Goal: Transaction & Acquisition: Purchase product/service

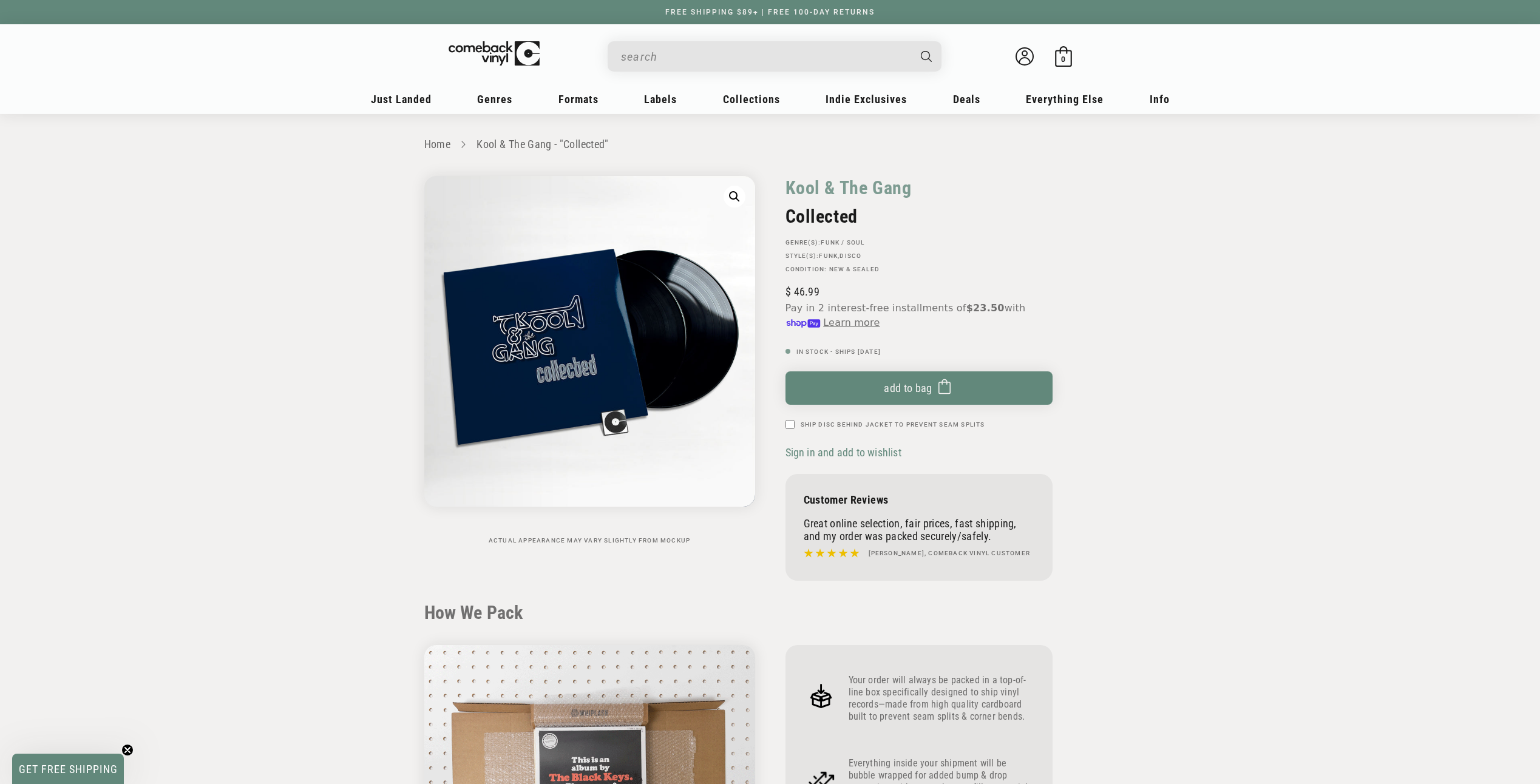
click at [667, 59] on input "When autocomplete results are available use up and down arrows to review and en…" at bounding box center [765, 57] width 288 height 25
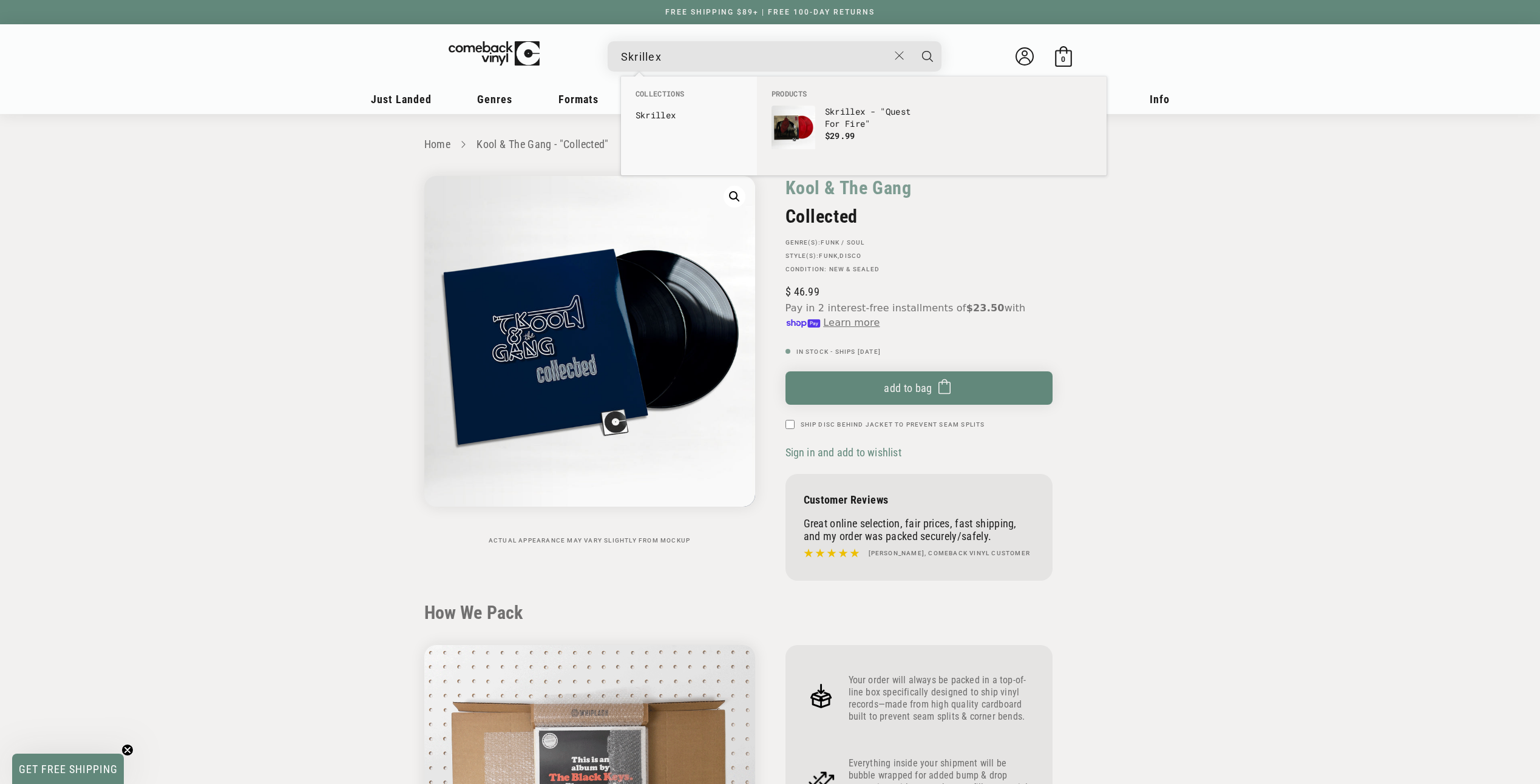
type input "Skrillex"
click at [912, 42] on button "Search" at bounding box center [927, 56] width 30 height 30
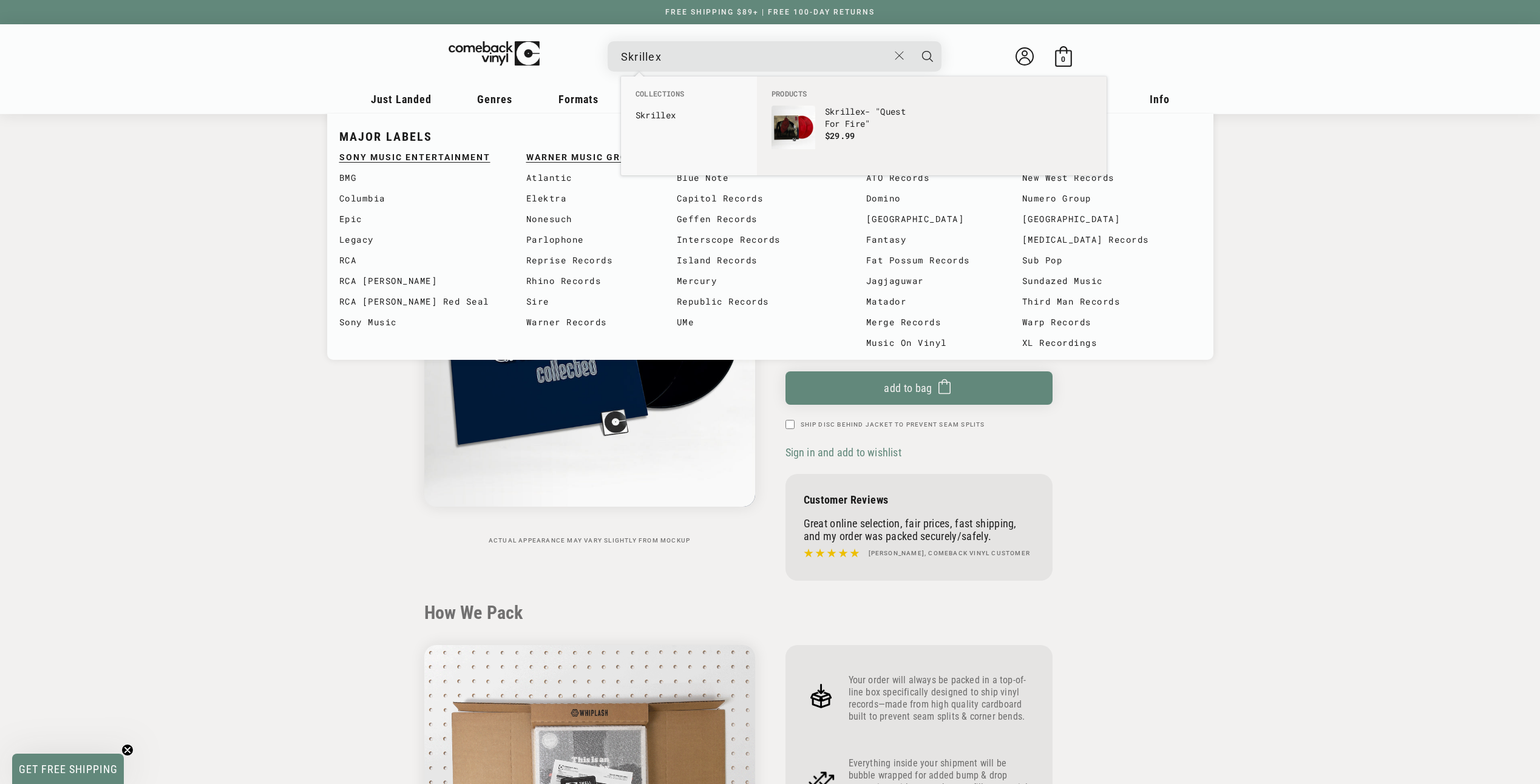
click at [675, 112] on b "Skrillex" at bounding box center [656, 115] width 41 height 12
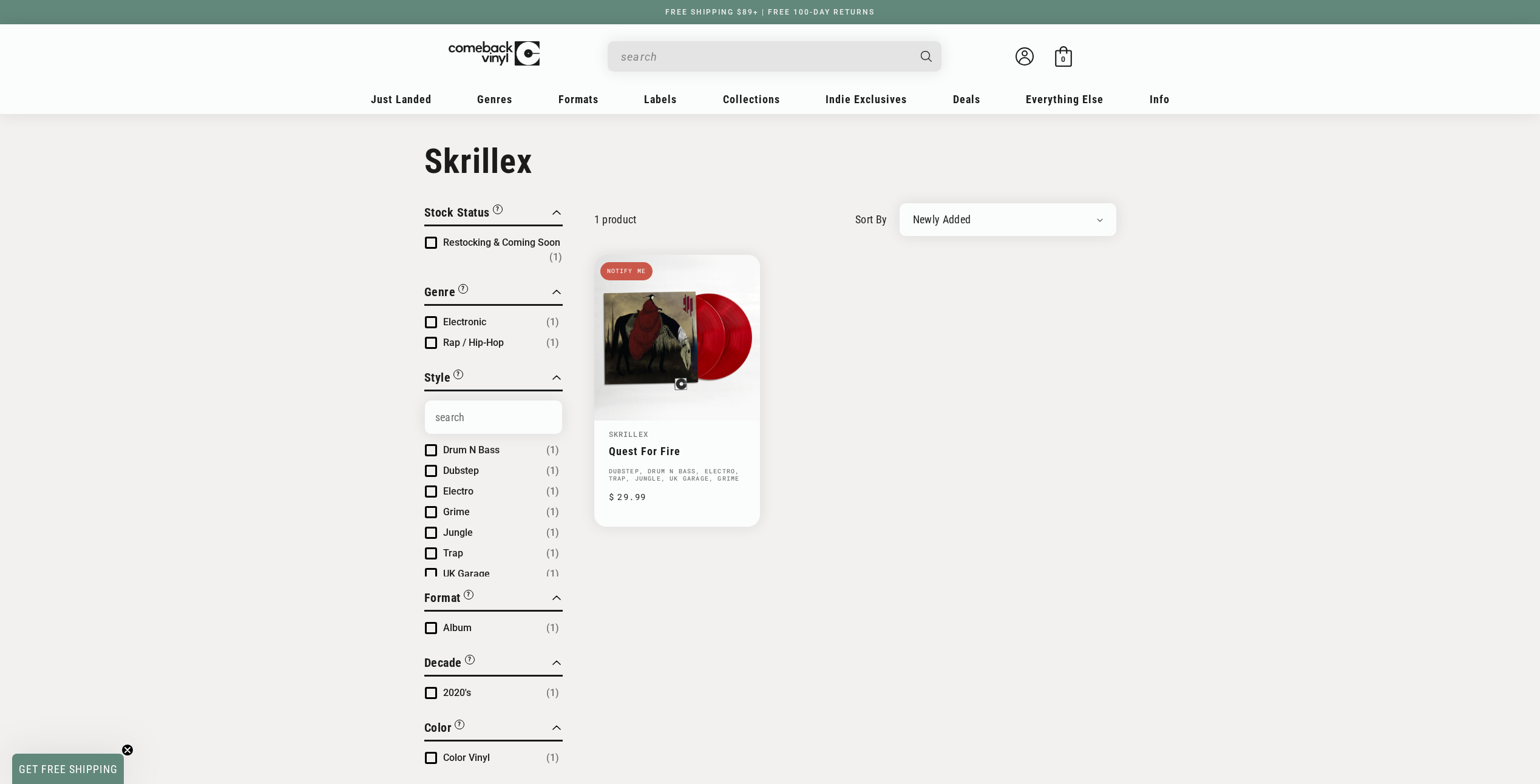
click at [205, 434] on div "Close Filter By Clear All Stock Status “Coming Soon” titles are upcoming releas…" at bounding box center [770, 635] width 1540 height 863
click at [657, 445] on link "Quest For Fire" at bounding box center [677, 451] width 136 height 13
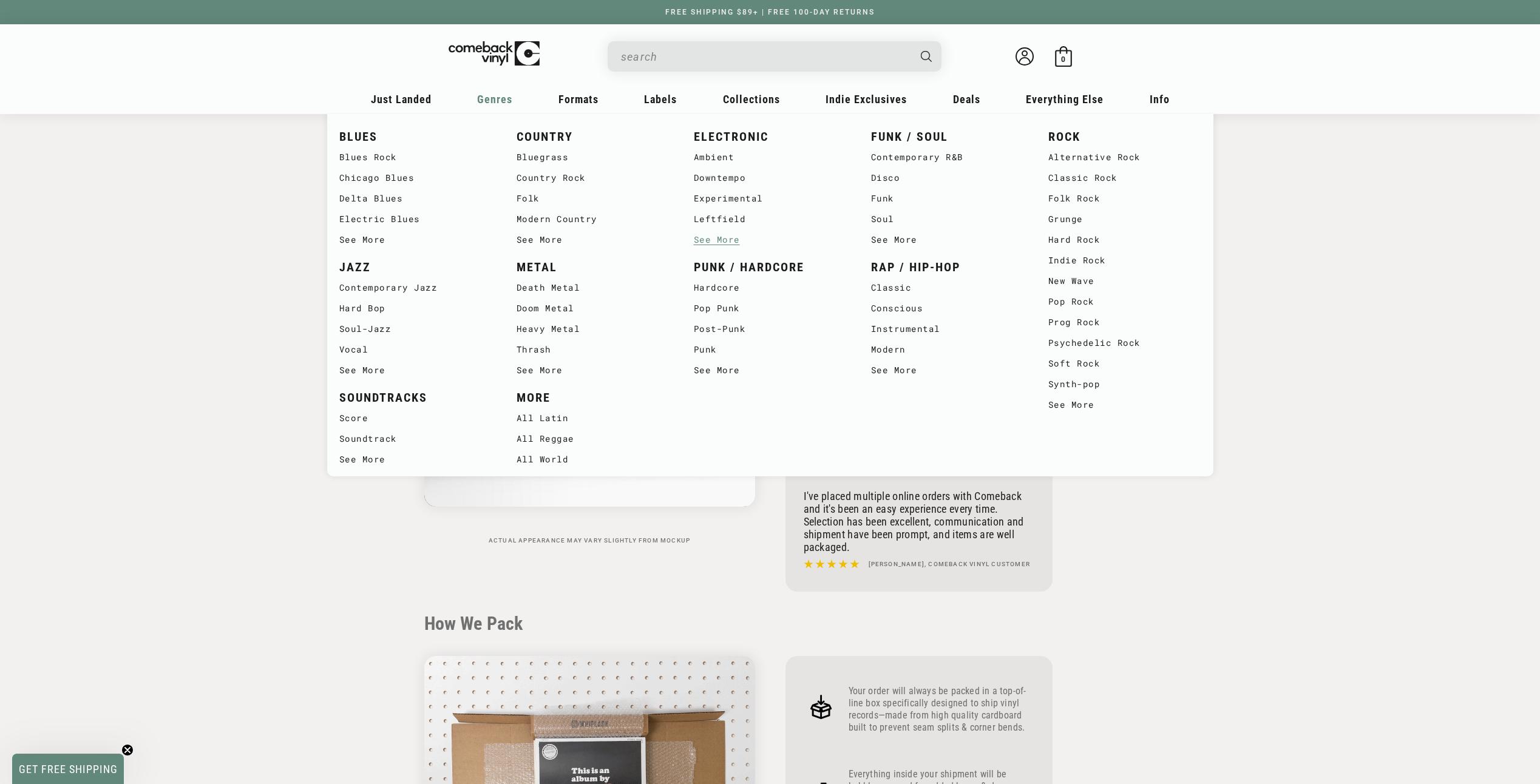
click at [720, 238] on link "See More" at bounding box center [770, 239] width 153 height 20
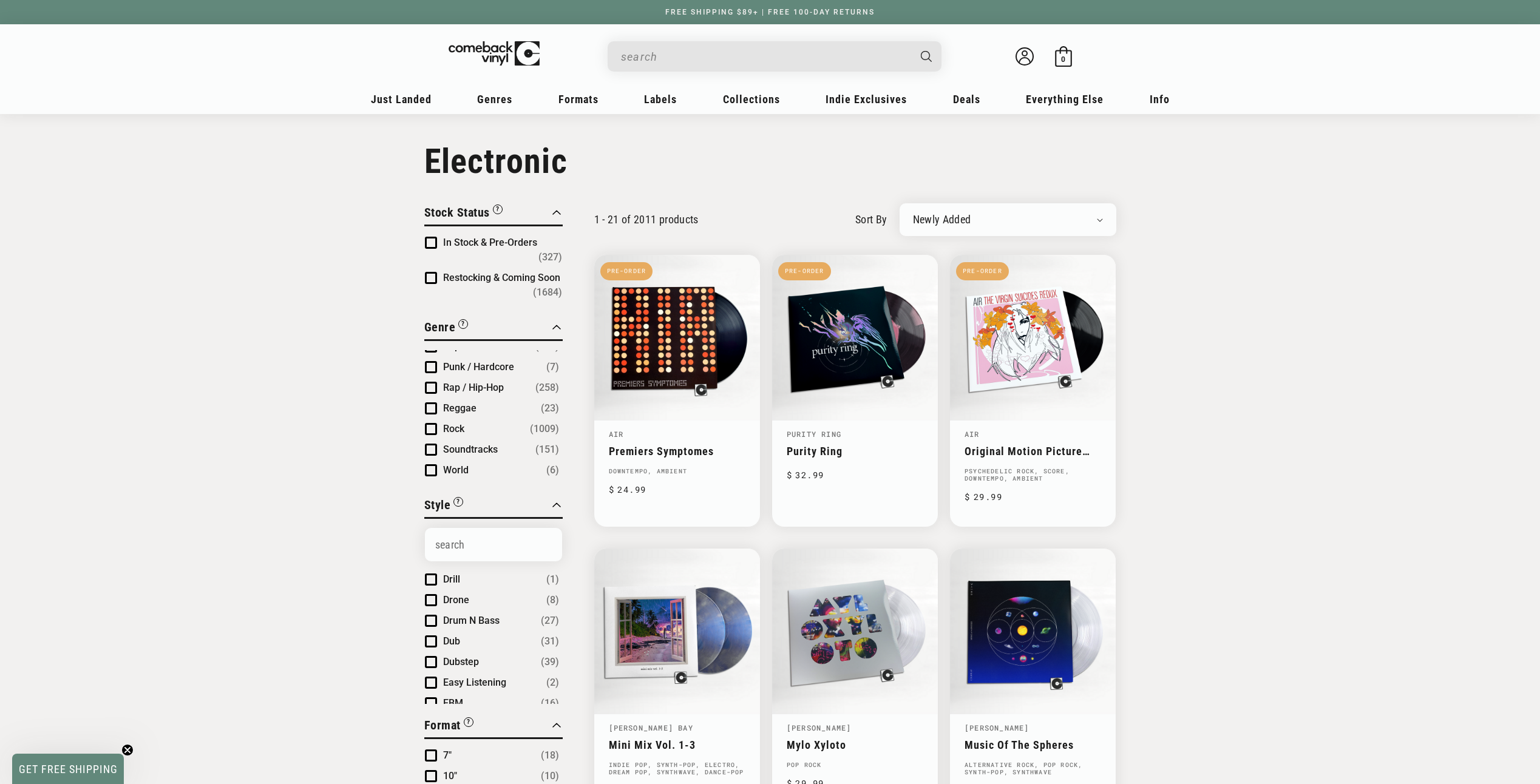
scroll to position [1731, 0]
click at [450, 651] on span "Dubstep" at bounding box center [461, 657] width 36 height 12
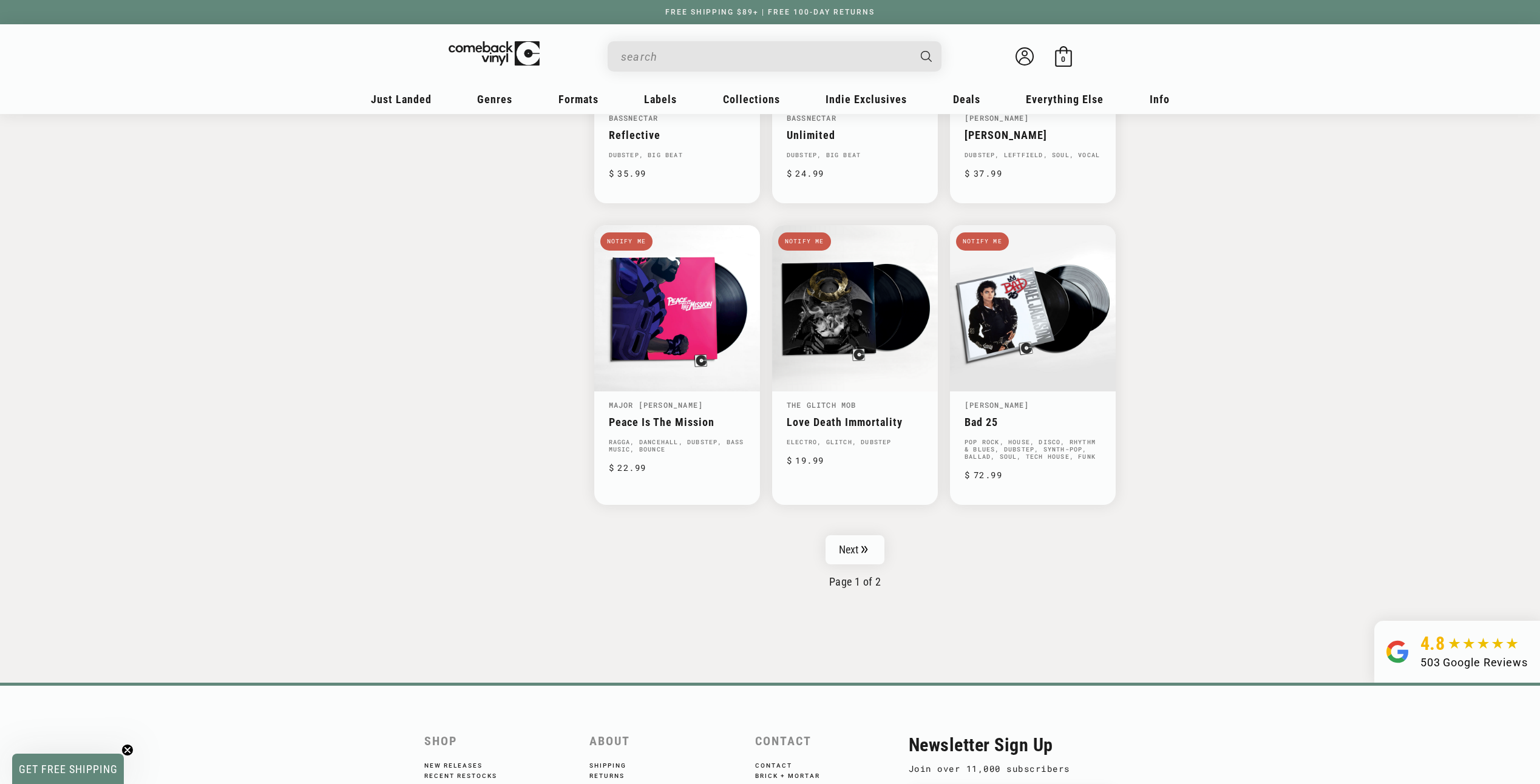
scroll to position [1518, 0]
